Goal: Navigation & Orientation: Find specific page/section

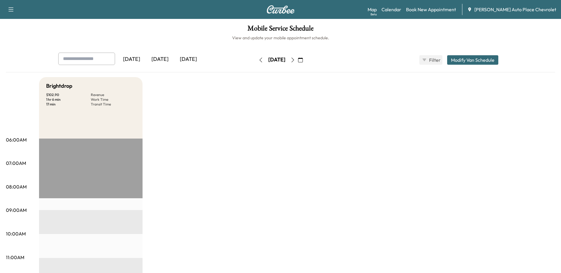
click at [163, 59] on div "[DATE]" at bounding box center [160, 60] width 28 height 14
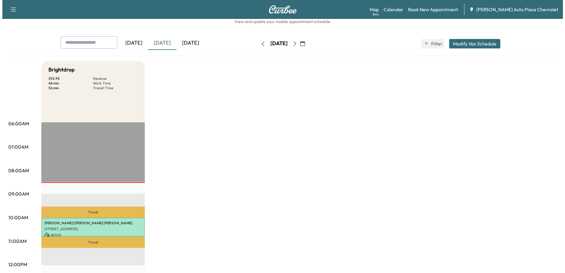
scroll to position [59, 0]
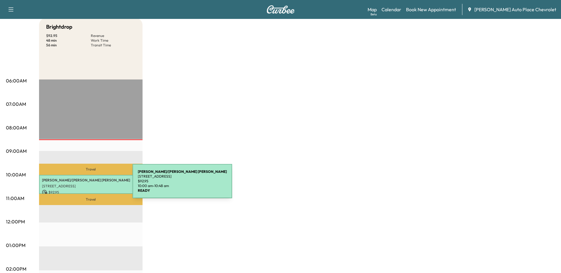
click at [88, 185] on p "[STREET_ADDRESS]" at bounding box center [91, 186] width 98 height 5
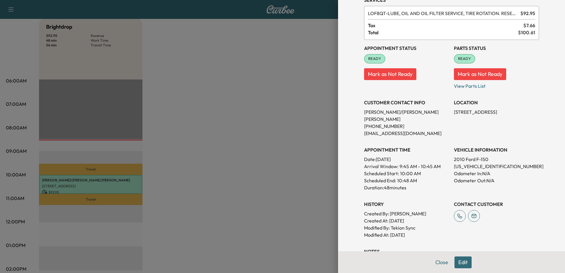
scroll to position [0, 0]
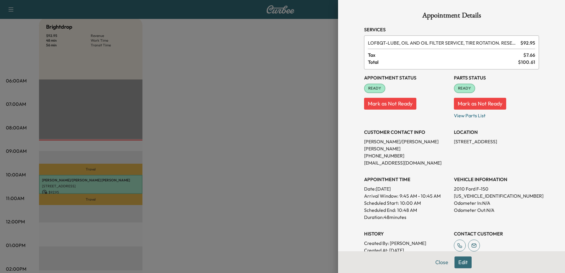
click at [474, 192] on p "[US_VEHICLE_IDENTIFICATION_NUMBER]" at bounding box center [496, 195] width 85 height 7
copy p "[US_VEHICLE_IDENTIFICATION_NUMBER]"
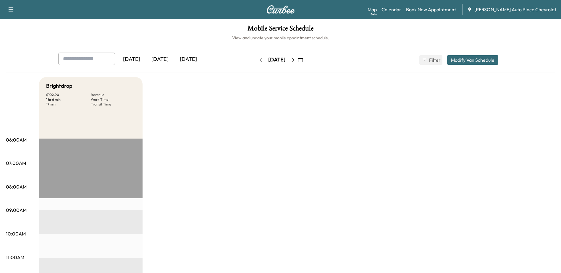
click at [156, 59] on div "[DATE]" at bounding box center [160, 60] width 28 height 14
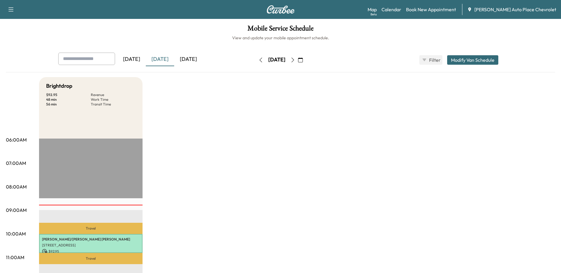
click at [295, 59] on icon "button" at bounding box center [292, 60] width 5 height 5
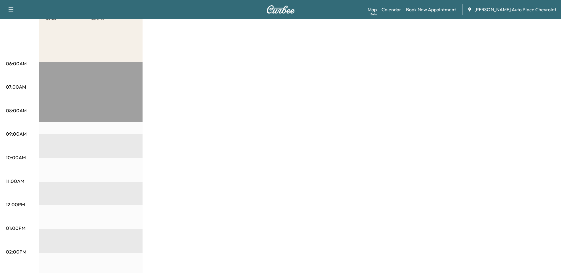
scroll to position [30, 0]
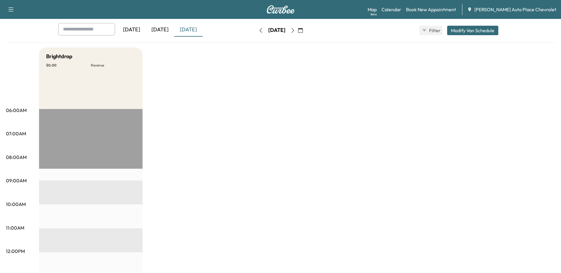
click at [295, 30] on icon "button" at bounding box center [292, 30] width 5 height 5
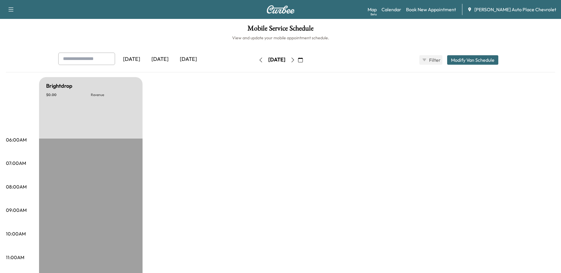
click at [295, 58] on icon "button" at bounding box center [292, 60] width 5 height 5
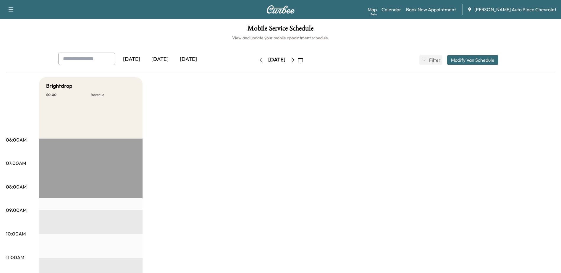
click at [295, 58] on icon "button" at bounding box center [292, 60] width 5 height 5
click at [294, 58] on icon "button" at bounding box center [292, 60] width 3 height 5
click at [295, 60] on icon "button" at bounding box center [292, 60] width 5 height 5
